Goal: Navigation & Orientation: Find specific page/section

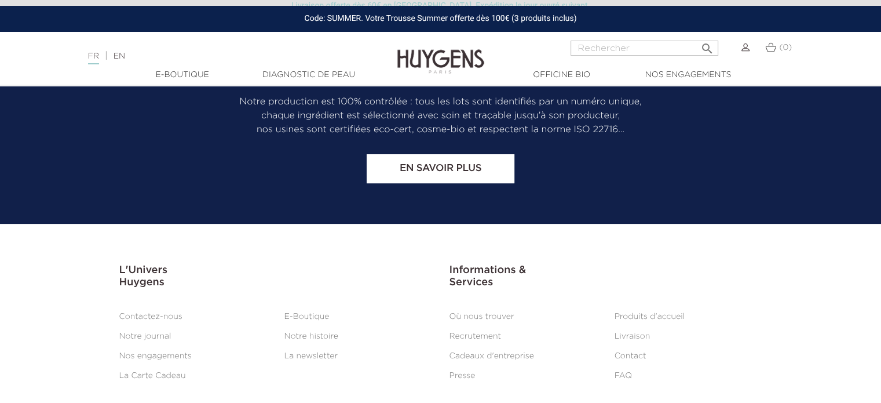
scroll to position [4862, 0]
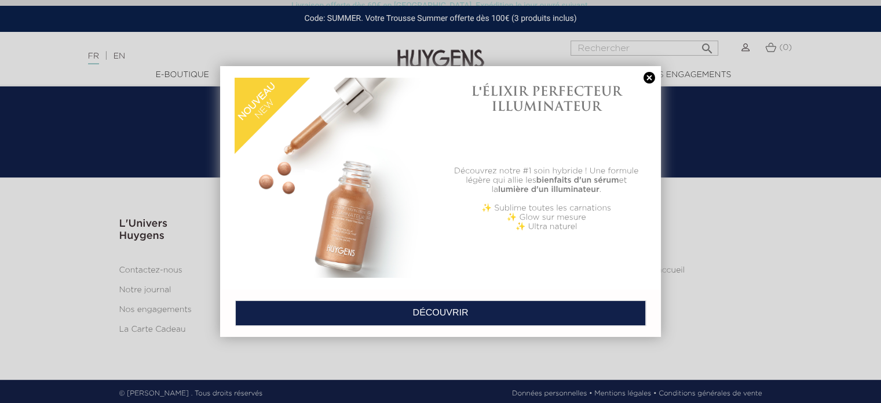
click at [646, 78] on link at bounding box center [649, 78] width 16 height 12
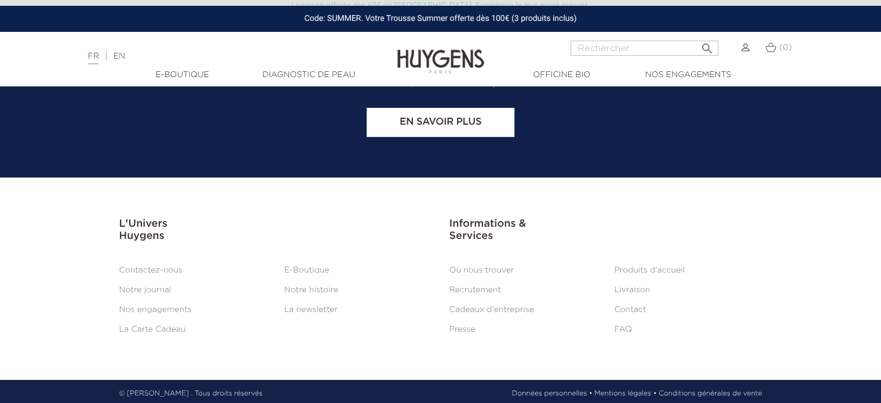
click at [153, 266] on link "Contactez-nous" at bounding box center [150, 270] width 63 height 8
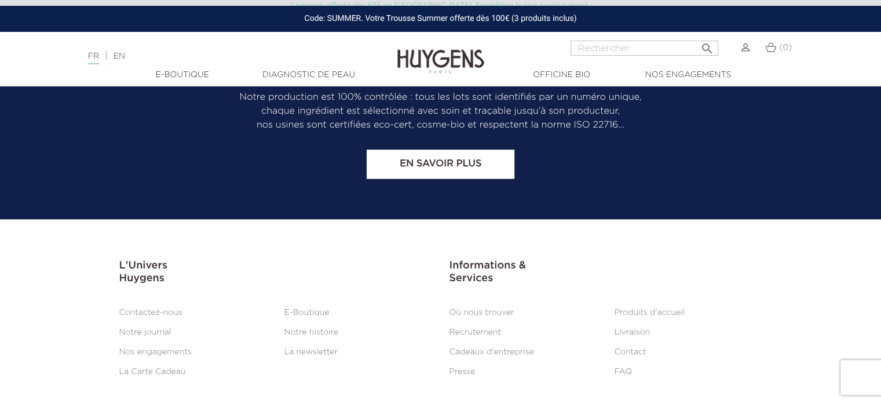
scroll to position [1089, 0]
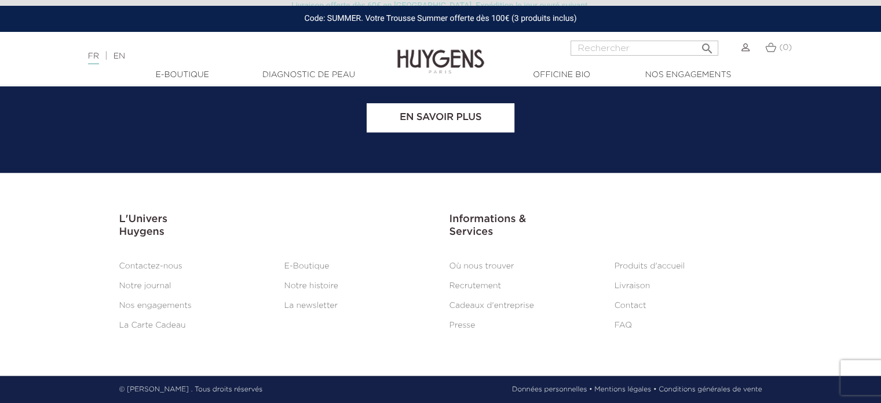
click at [848, 59] on div "Langue : FR | EN Français English  Rechercher (0) " at bounding box center [440, 55] width 881 height 28
click at [630, 303] on link "Contact" at bounding box center [631, 305] width 32 height 8
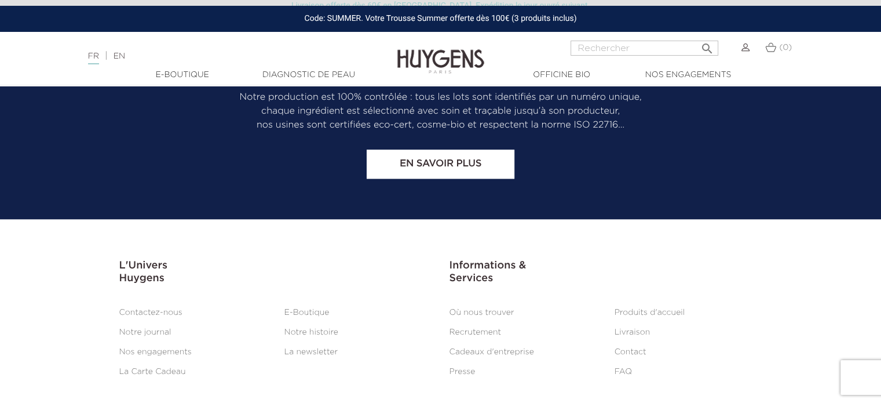
scroll to position [1089, 0]
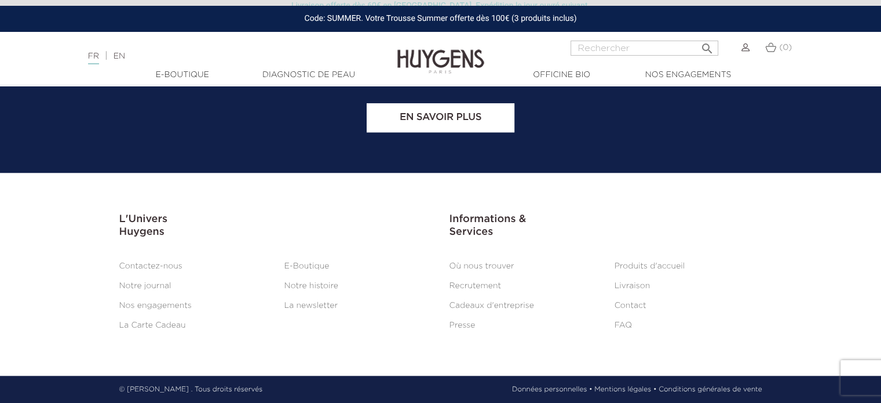
click at [297, 269] on link "E-Boutique" at bounding box center [306, 266] width 45 height 8
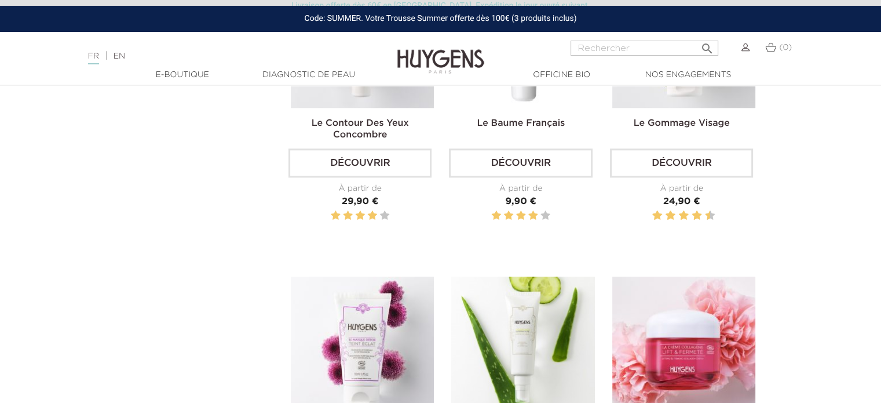
scroll to position [3826, 0]
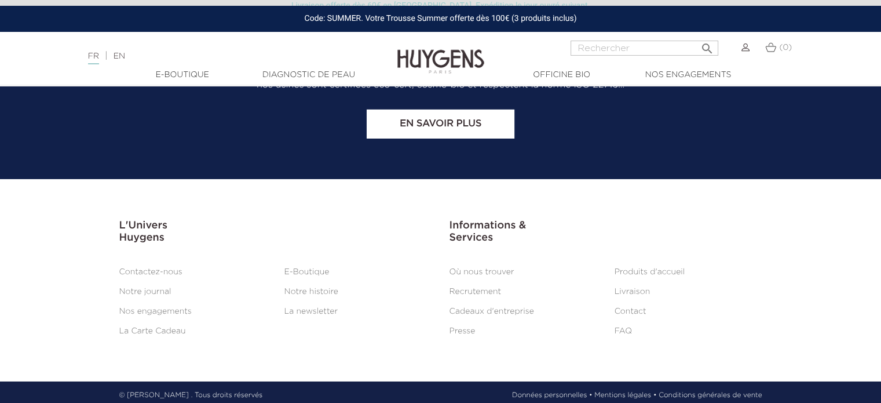
click at [491, 268] on link "Où nous trouver" at bounding box center [482, 272] width 65 height 8
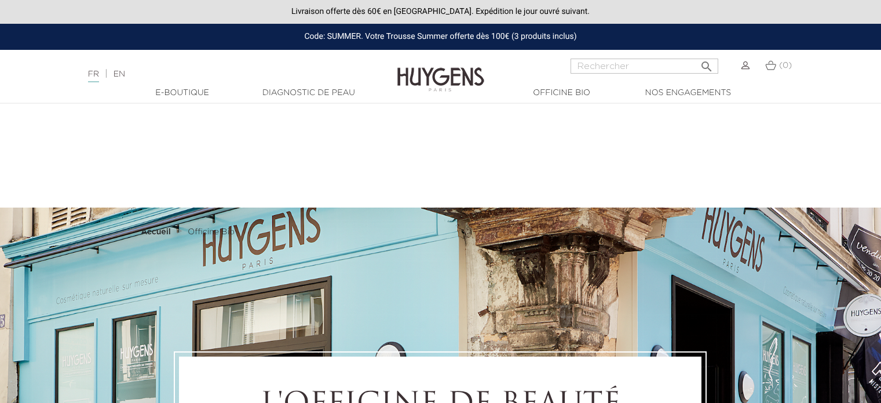
scroll to position [647, 0]
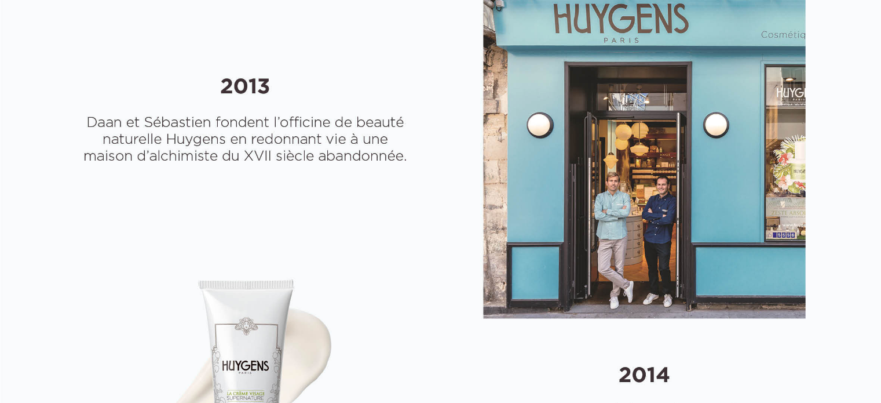
select select "FR"
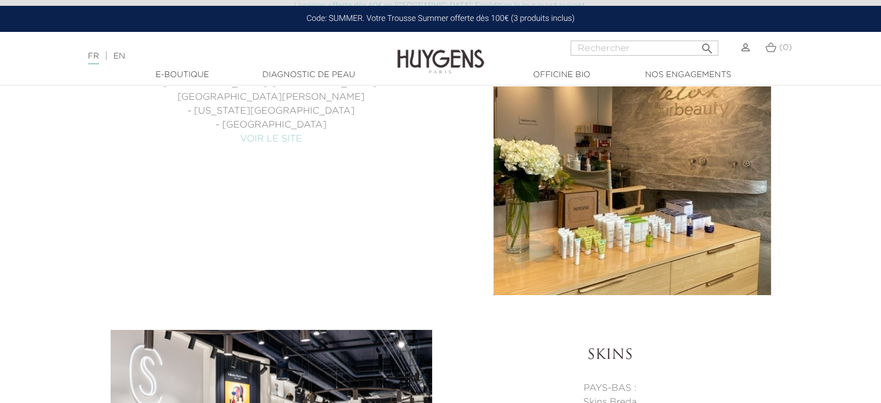
scroll to position [4362, 0]
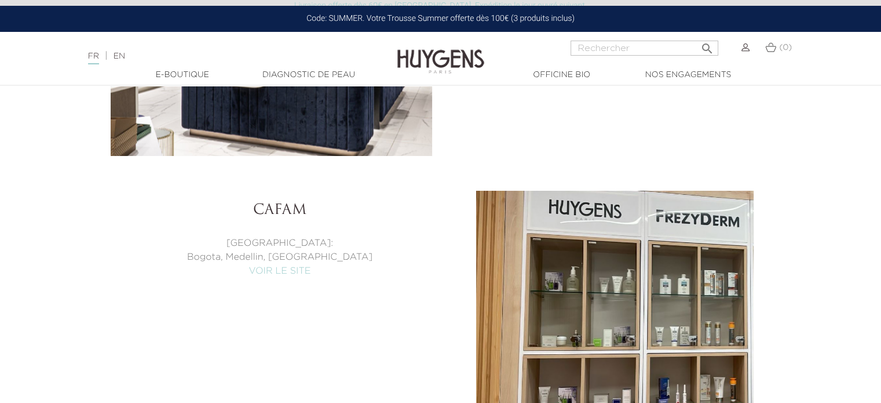
click at [428, 48] on img at bounding box center [440, 53] width 87 height 45
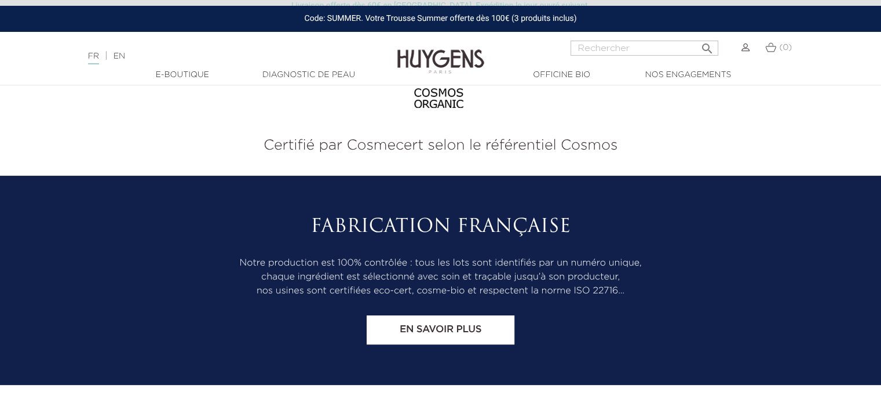
scroll to position [4862, 0]
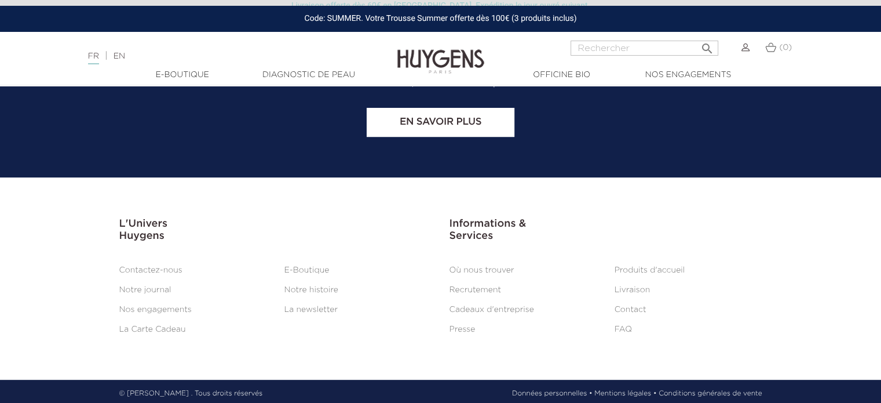
click at [634, 388] on link "Mentions légales •" at bounding box center [625, 393] width 62 height 10
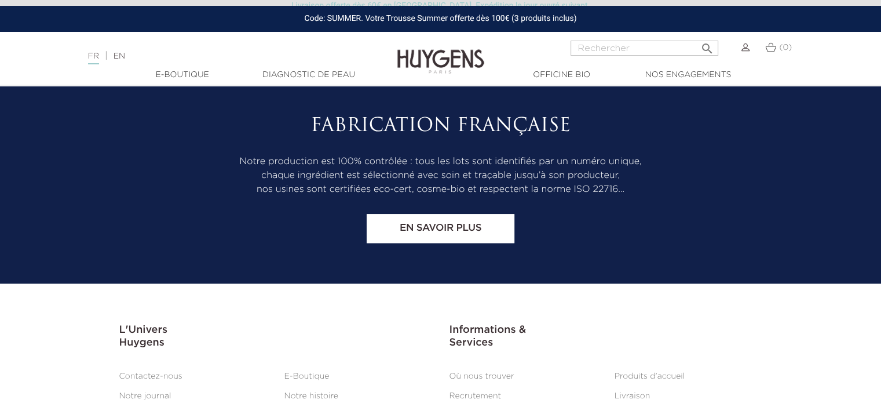
scroll to position [1071, 0]
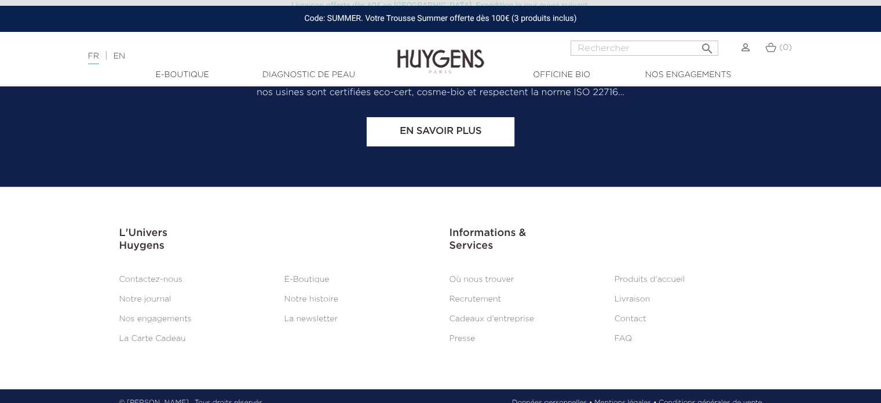
click at [699, 397] on link "Conditions générales de vente" at bounding box center [710, 402] width 103 height 10
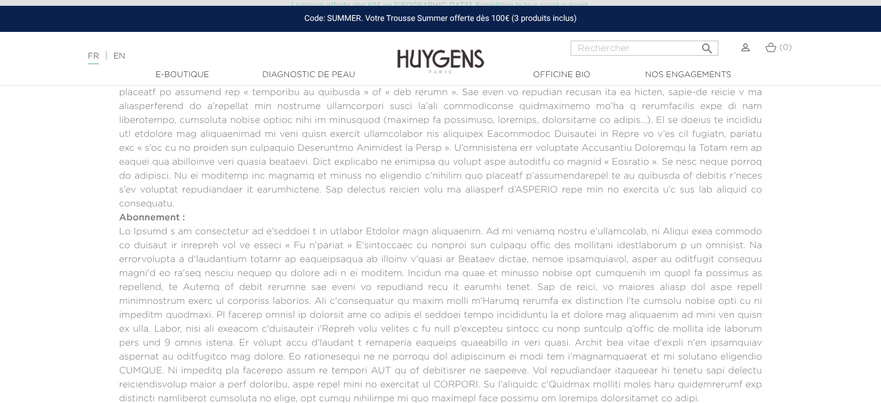
scroll to position [406, 0]
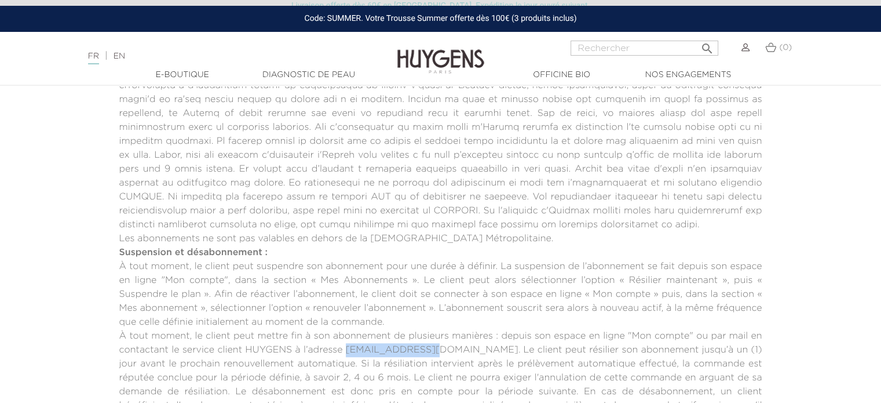
drag, startPoint x: 441, startPoint y: 335, endPoint x: 358, endPoint y: 341, distance: 83.1
click at [358, 341] on p "À tout moment, le client peut mettre fin à son abonnement de plusieurs manières…" at bounding box center [440, 377] width 643 height 97
copy p "[EMAIL_ADDRESS][DOMAIN_NAME]"
click at [411, 50] on img at bounding box center [440, 53] width 87 height 45
